Goal: Task Accomplishment & Management: Manage account settings

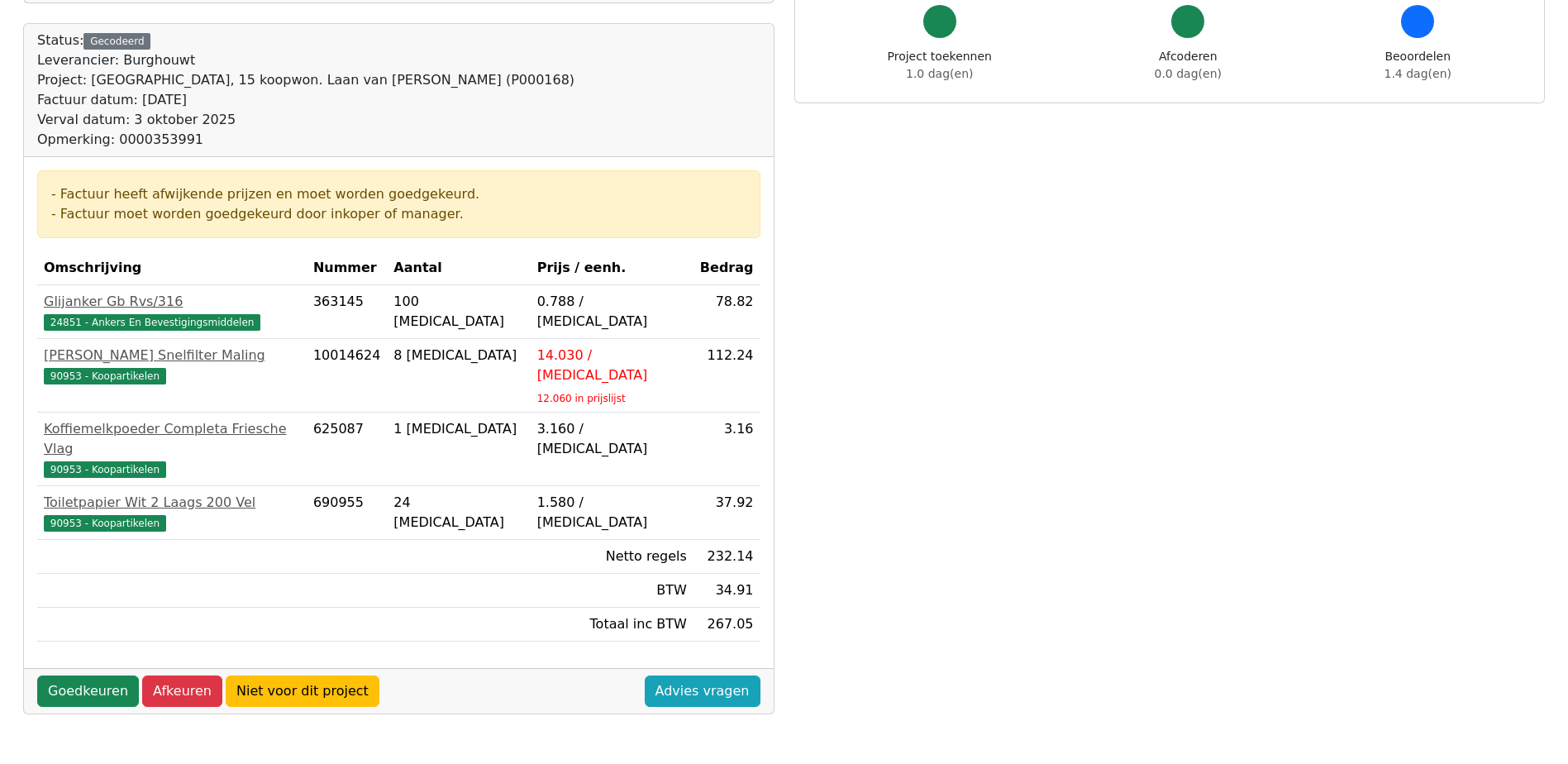
scroll to position [248, 0]
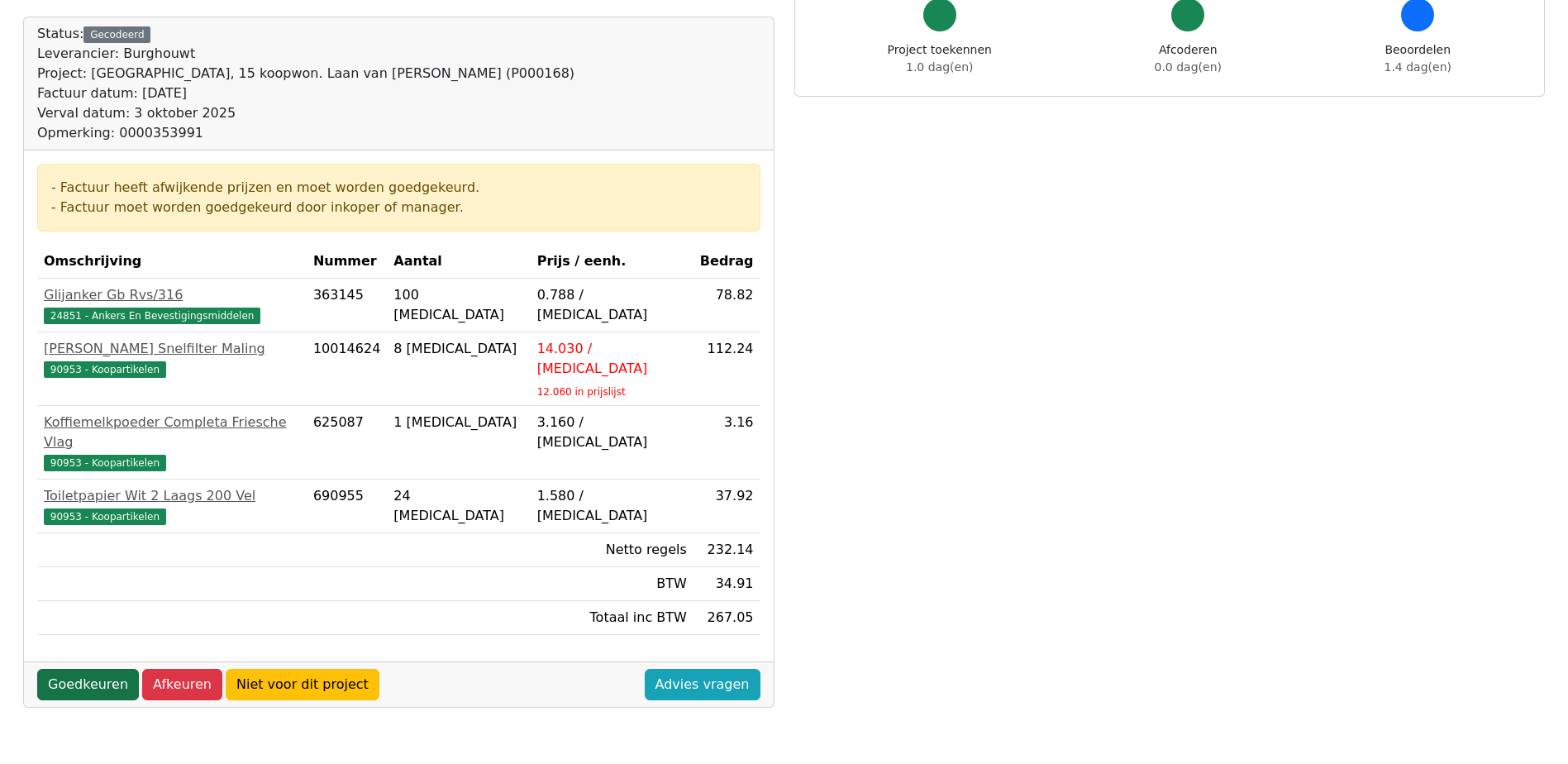
click at [88, 669] on link "Goedkeuren" at bounding box center [88, 685] width 102 height 31
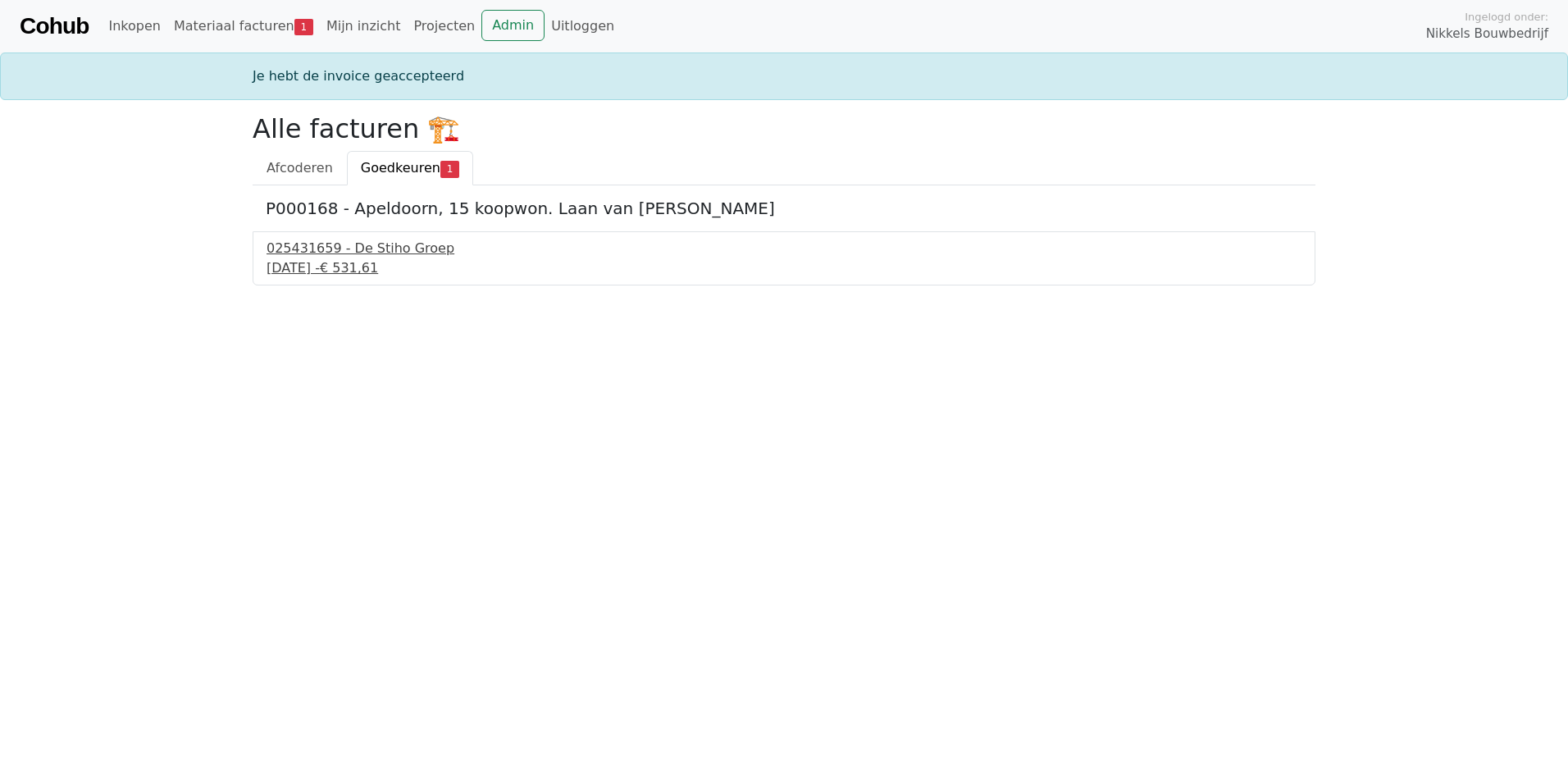
click at [359, 255] on div "025431659 - De Stiho Groep" at bounding box center [784, 249] width 1035 height 20
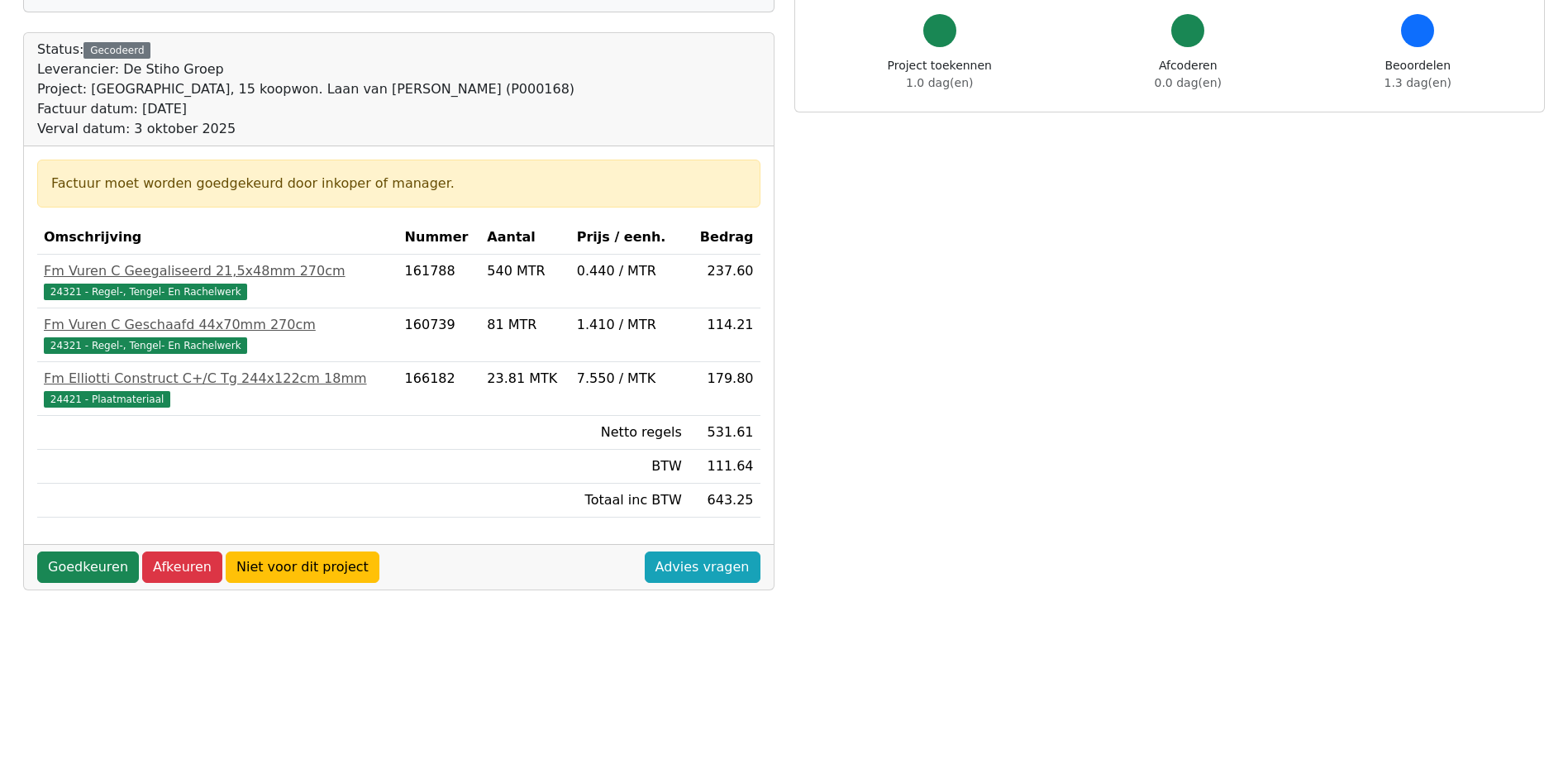
scroll to position [248, 0]
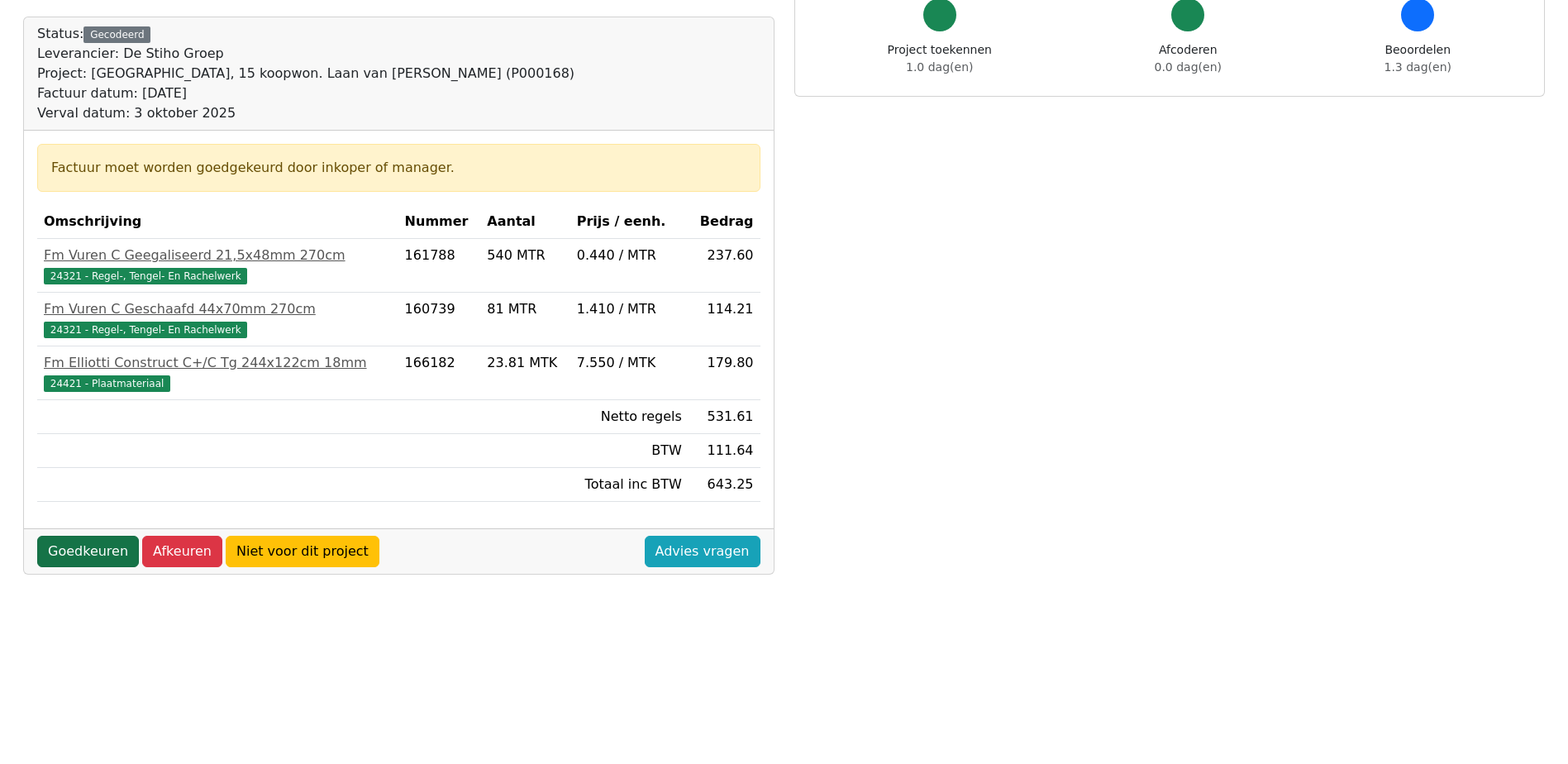
click at [106, 552] on link "Goedkeuren" at bounding box center [88, 551] width 102 height 31
